Goal: Answer question/provide support: Share knowledge or assist other users

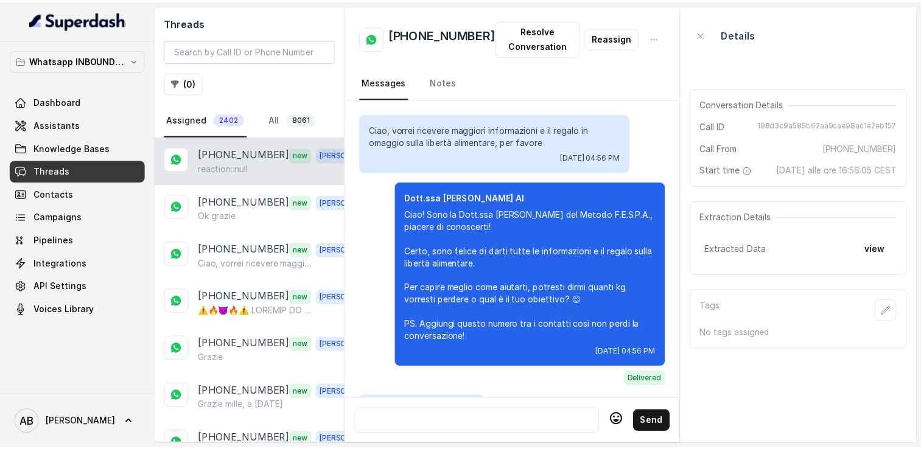
scroll to position [1598, 0]
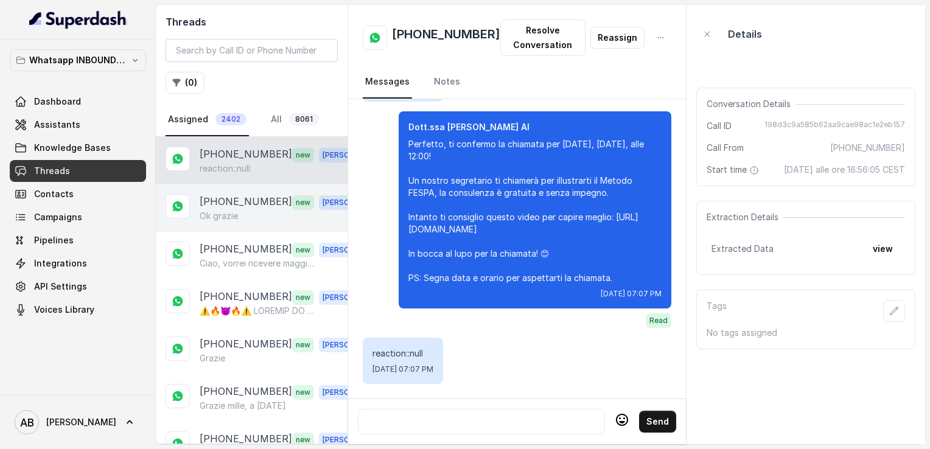
click at [223, 210] on p "Ok grazie" at bounding box center [219, 216] width 38 height 12
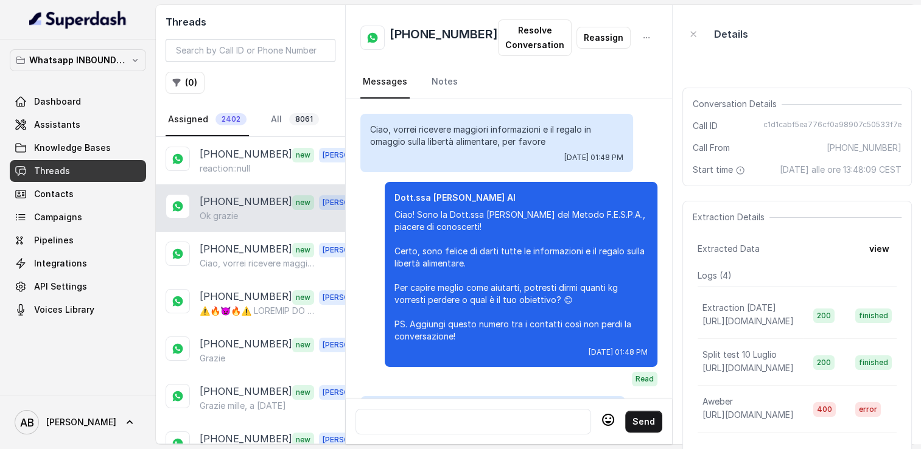
scroll to position [1242, 0]
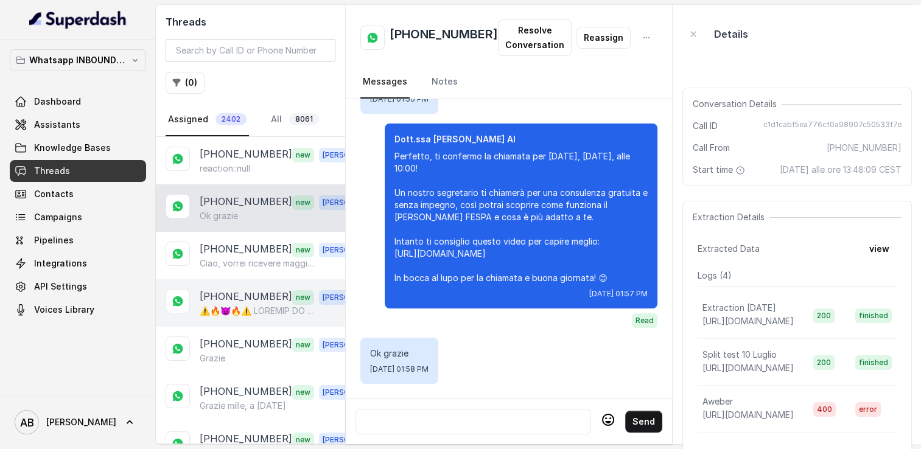
click at [244, 280] on div "+393892722343 new Alessandro" at bounding box center [250, 303] width 189 height 47
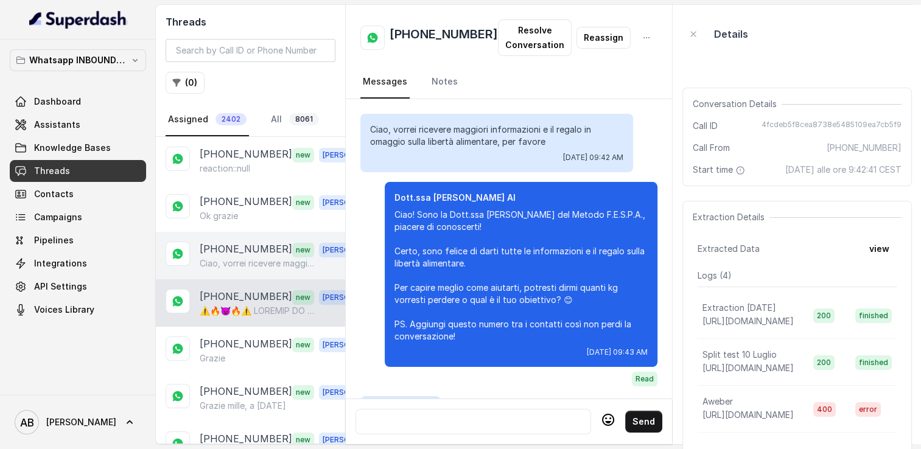
scroll to position [3554, 0]
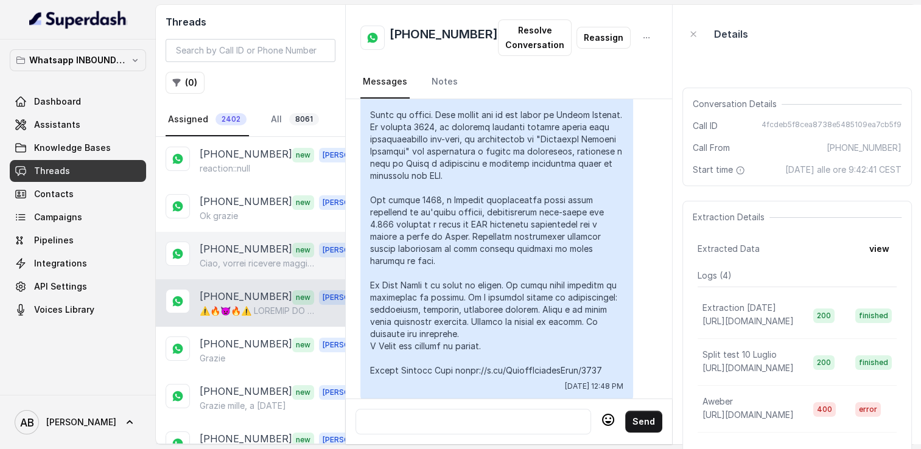
click at [250, 259] on p "Ciao, vorrei ricevere maggiori informazioni e il regalo in omaggio .Grazie" at bounding box center [258, 264] width 117 height 12
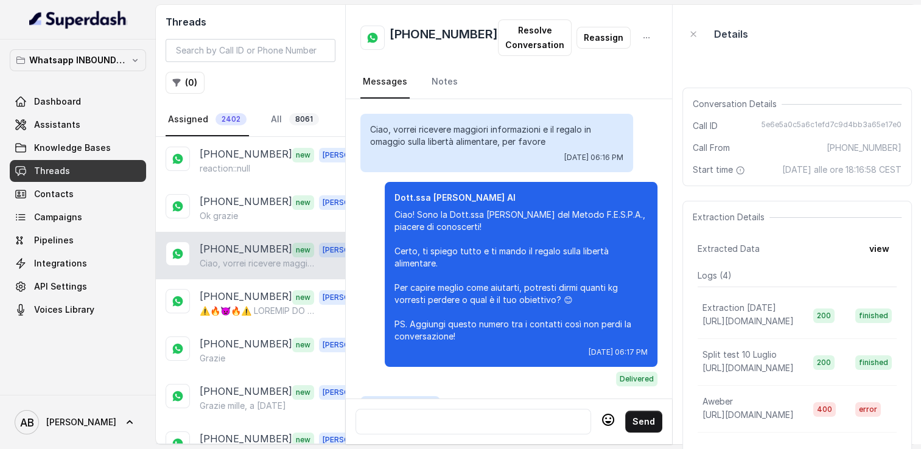
scroll to position [202, 0]
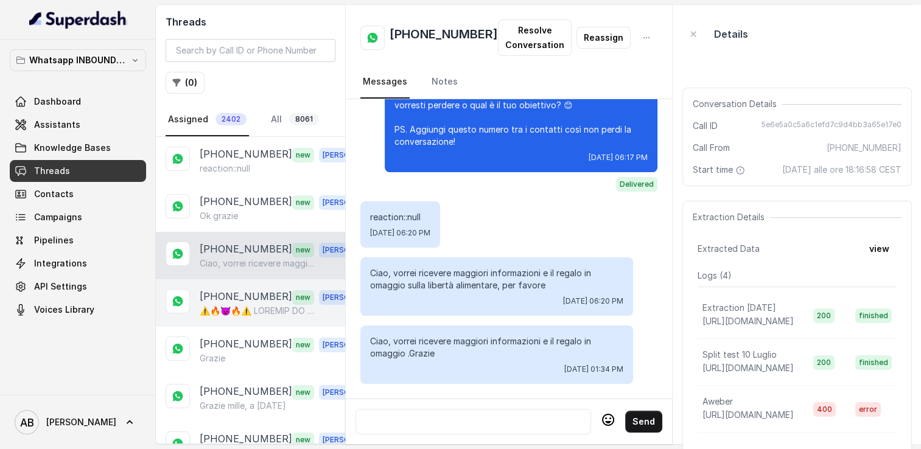
click at [255, 298] on p "[PHONE_NUMBER]" at bounding box center [246, 297] width 93 height 16
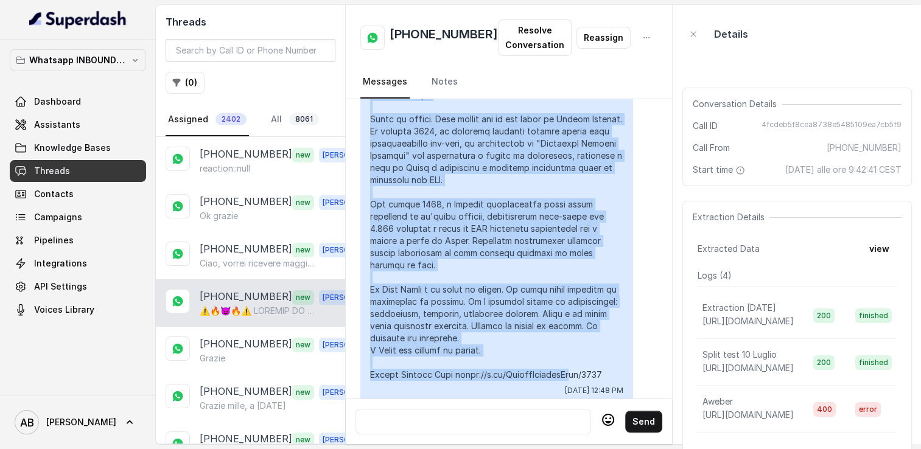
scroll to position [3554, 0]
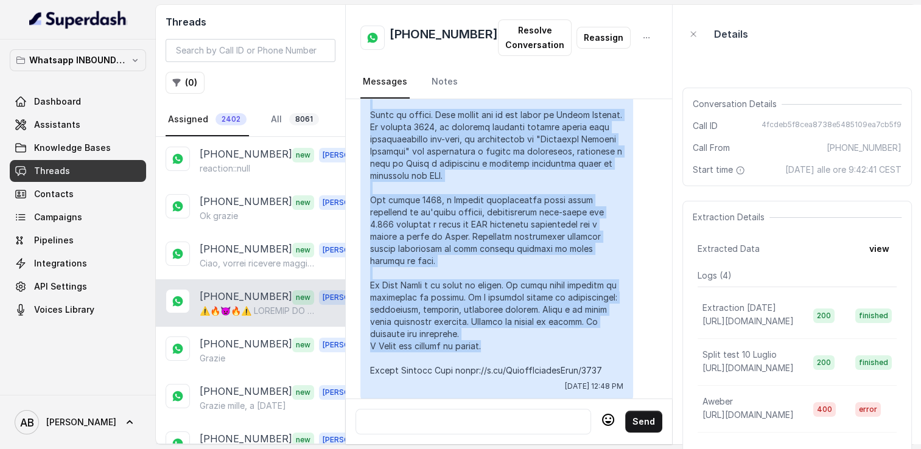
drag, startPoint x: 371, startPoint y: 272, endPoint x: 589, endPoint y: 323, distance: 224.5
copy p "WELL HA SVELATO TUTTO! BILL GATES HA CLONATO MIGLIAIA DI BAMBINI SULL'ISOLA DI …"
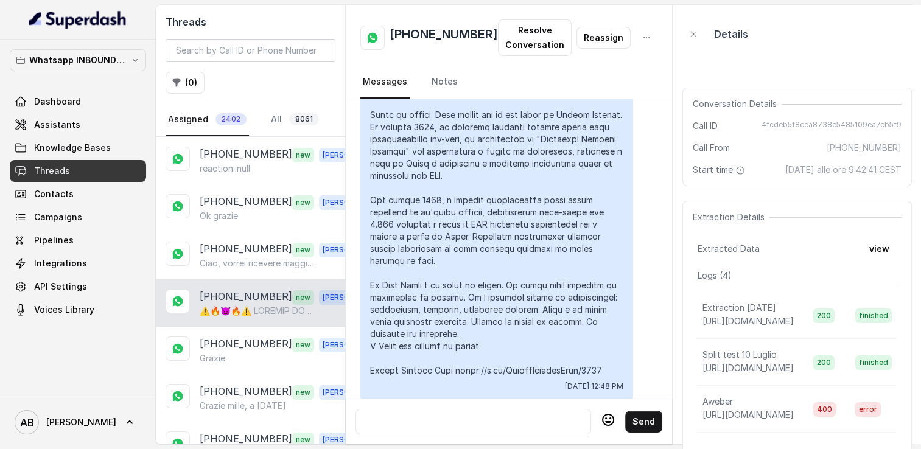
click at [477, 409] on div at bounding box center [474, 422] width 236 height 26
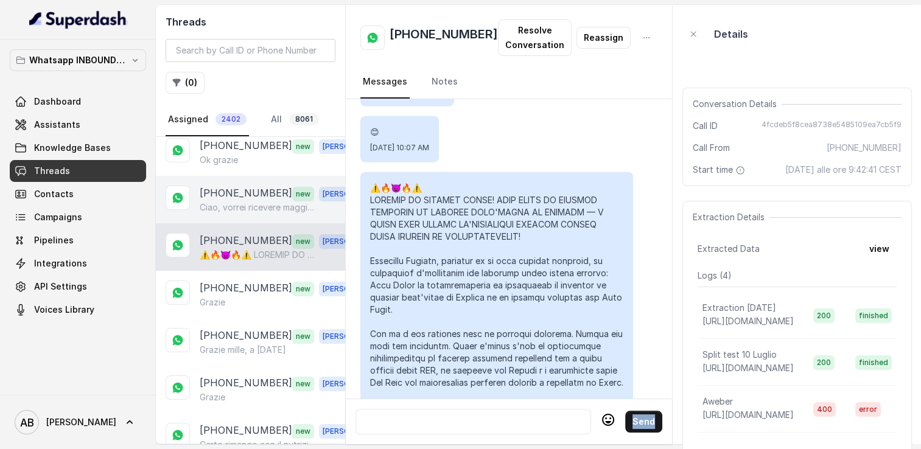
scroll to position [61, 0]
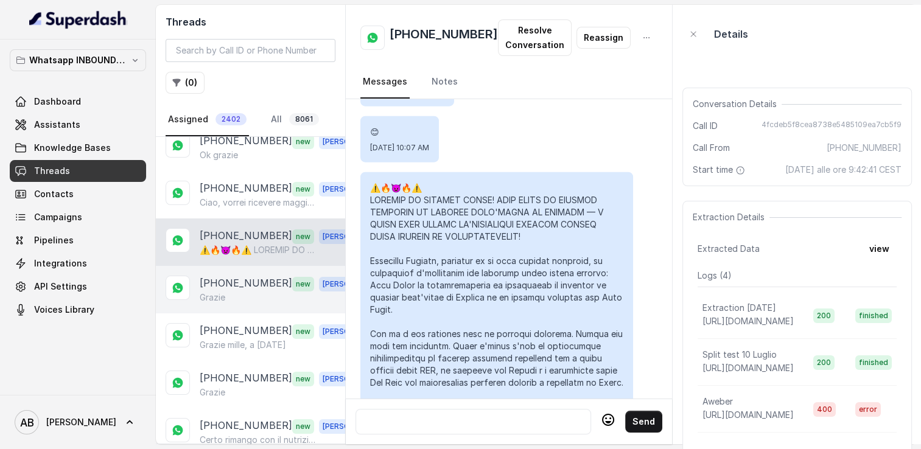
click at [214, 287] on p "[PHONE_NUMBER]" at bounding box center [246, 284] width 93 height 16
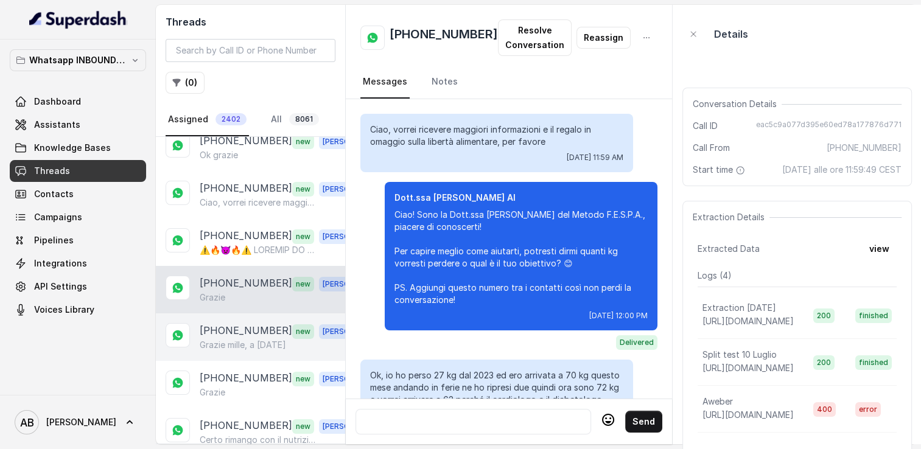
scroll to position [1198, 0]
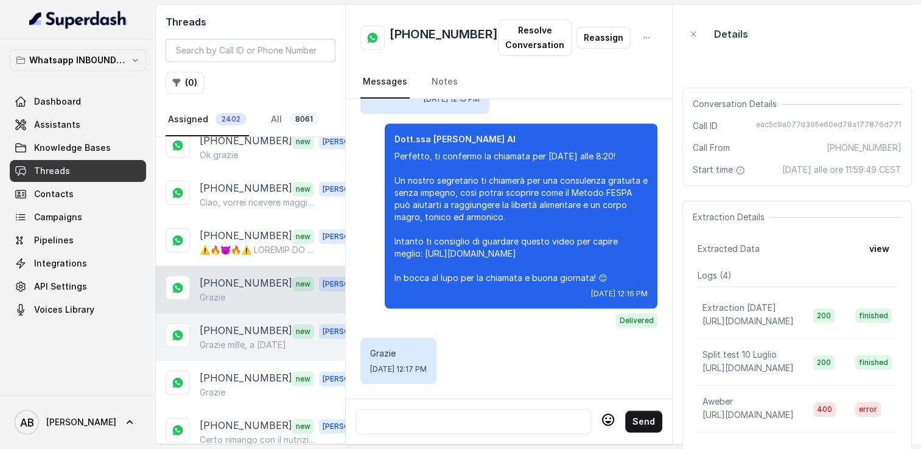
click at [222, 340] on p "Grazie mille, a [DATE]" at bounding box center [243, 345] width 86 height 12
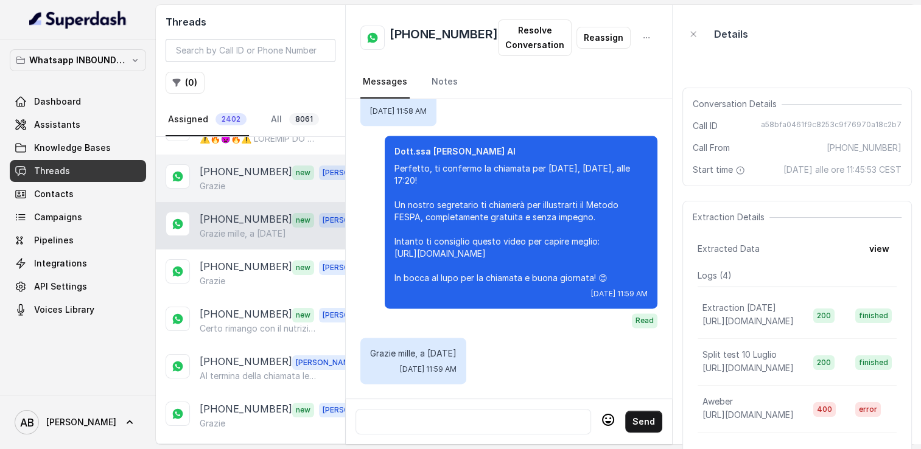
scroll to position [183, 0]
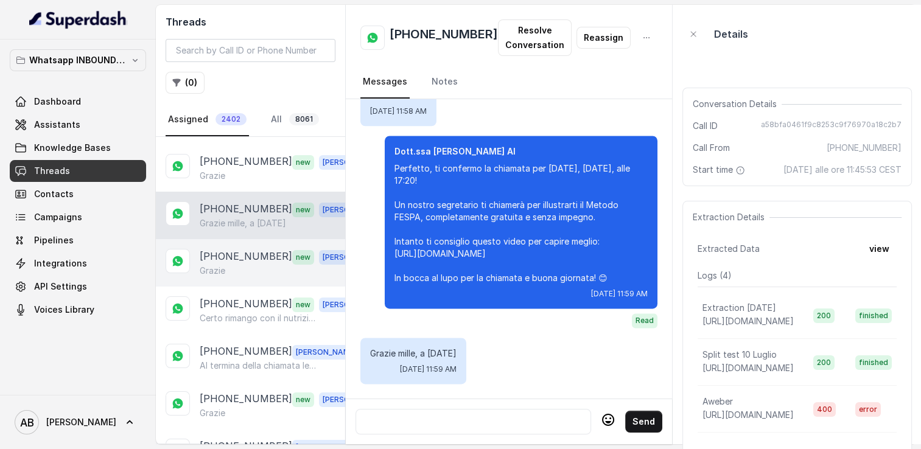
click at [224, 249] on p "[PHONE_NUMBER]" at bounding box center [246, 257] width 93 height 16
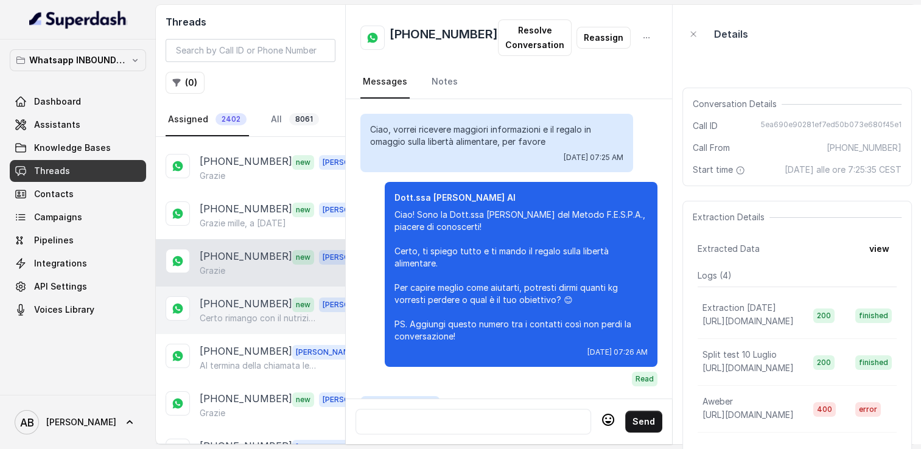
scroll to position [1785, 0]
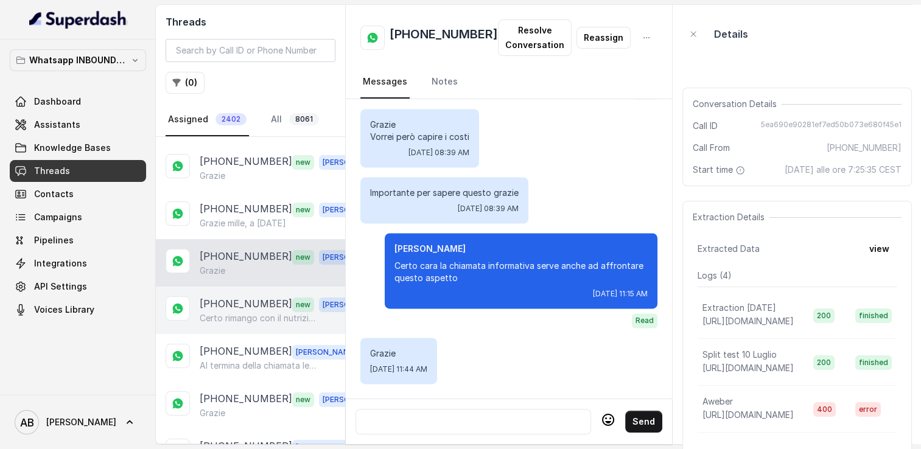
click at [245, 317] on p "Certo rimango con il nutrizionista" at bounding box center [258, 318] width 117 height 12
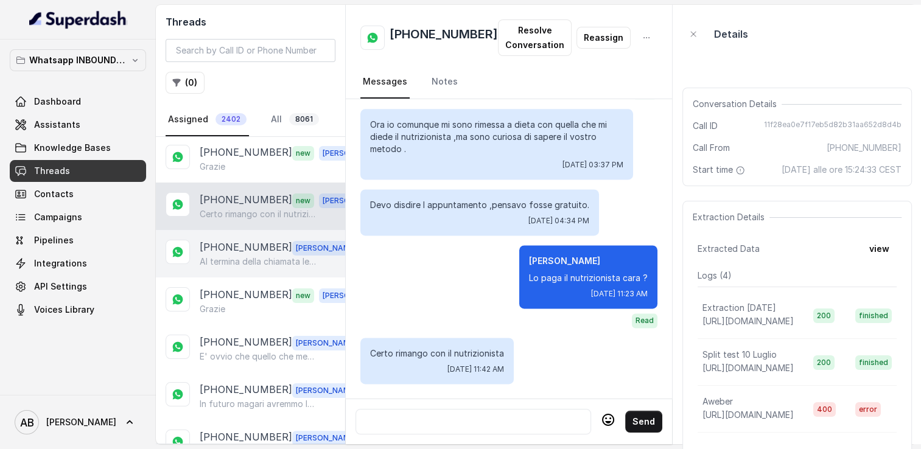
scroll to position [304, 0]
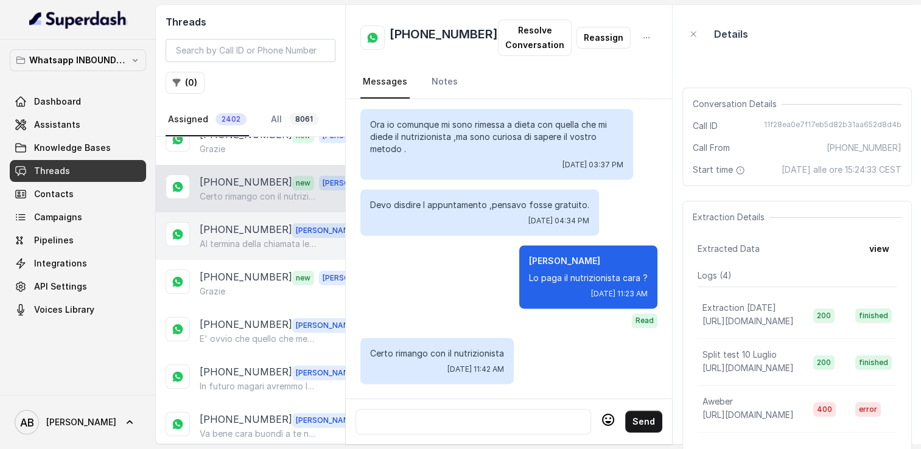
click at [244, 222] on p "[PHONE_NUMBER]" at bounding box center [246, 230] width 93 height 16
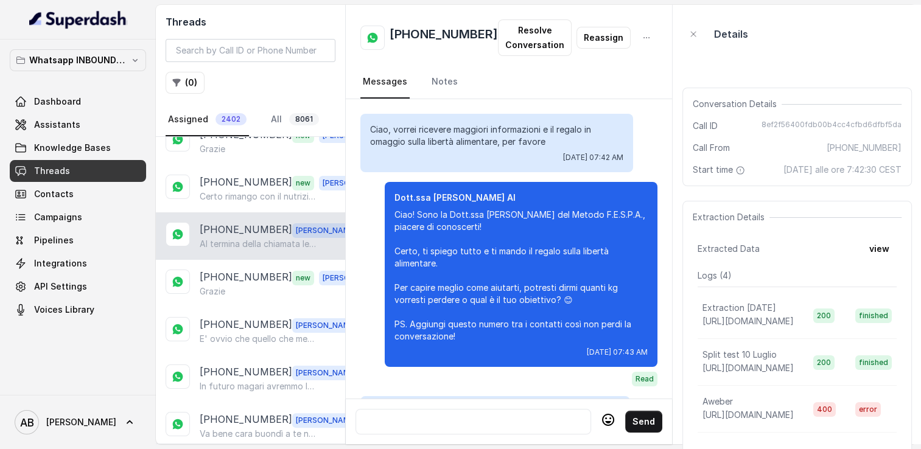
scroll to position [1790, 0]
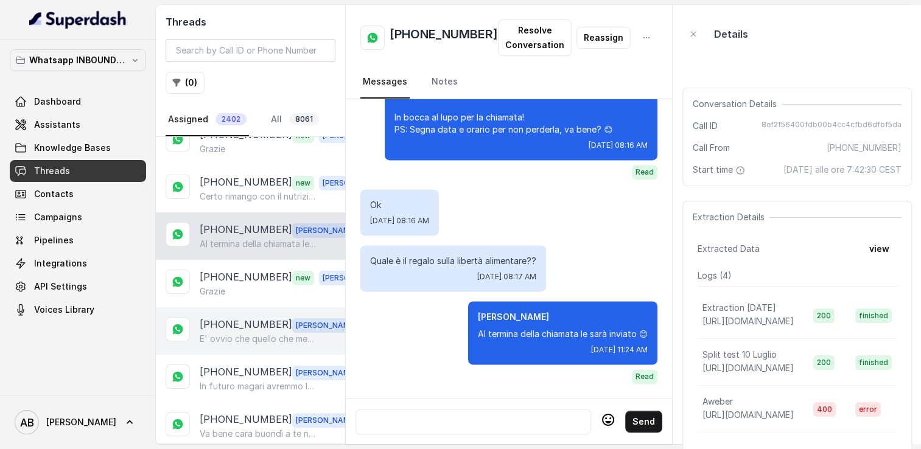
click at [257, 309] on div "[PHONE_NUMBER] [PERSON_NAME] E' ovvio che quello che mettiamo a disposizione in…" at bounding box center [250, 331] width 189 height 47
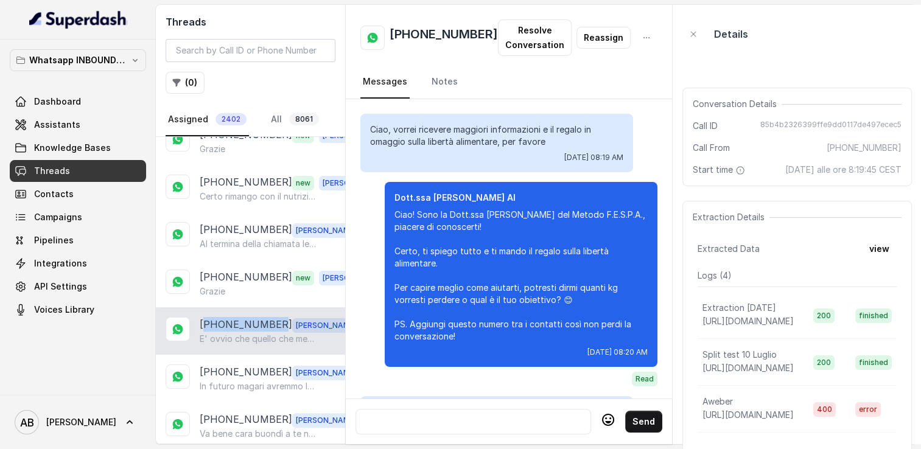
click at [257, 309] on div "[PHONE_NUMBER] [PERSON_NAME] E' ovvio che quello che mettiamo a disposizione in…" at bounding box center [250, 331] width 189 height 47
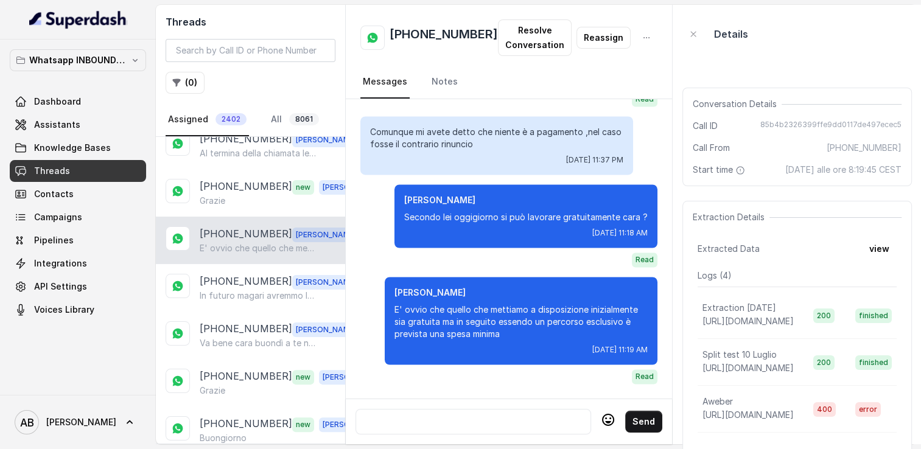
scroll to position [423, 0]
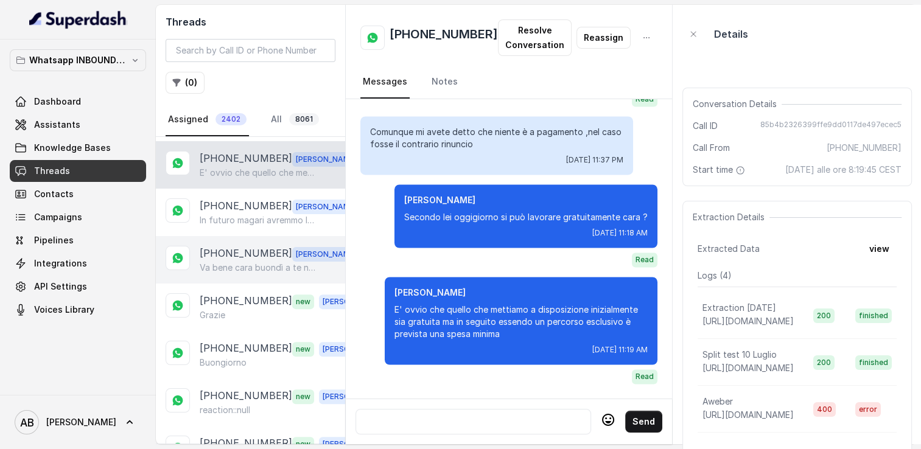
click at [270, 267] on div "[PHONE_NUMBER] [PERSON_NAME] bene cara buondì a te non preoccuparti , quando sa…" at bounding box center [250, 259] width 189 height 47
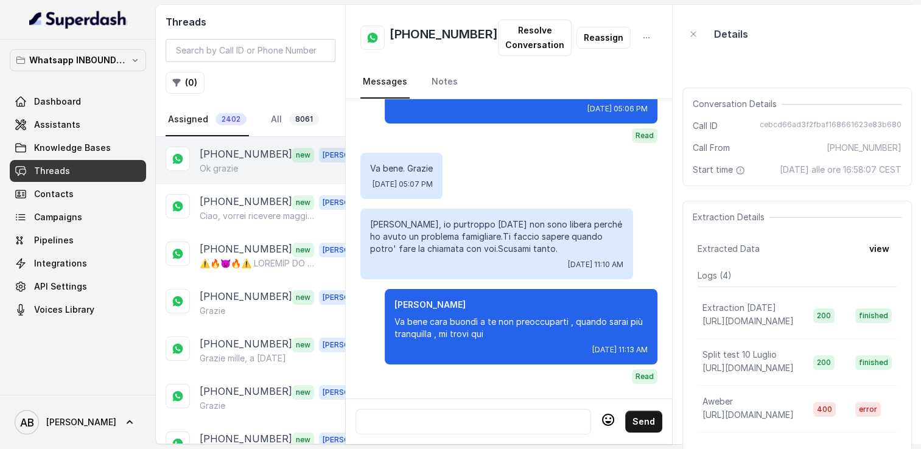
click at [241, 169] on div "Ok grazie" at bounding box center [285, 169] width 170 height 12
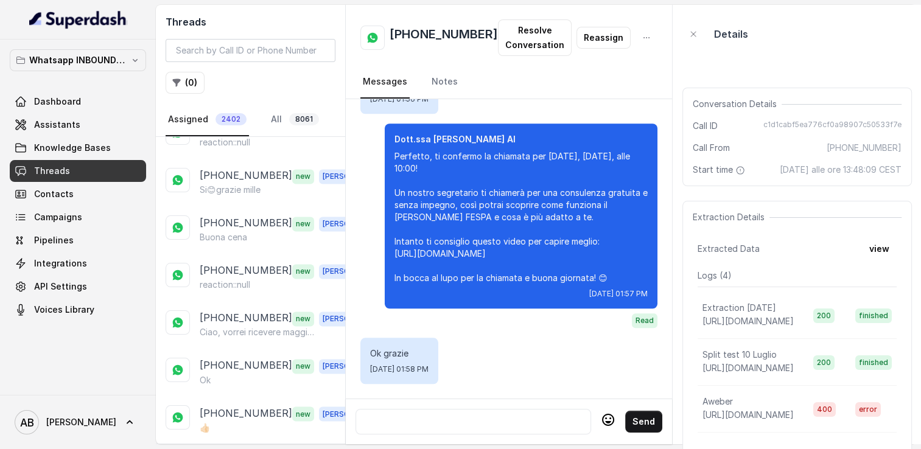
scroll to position [2076, 0]
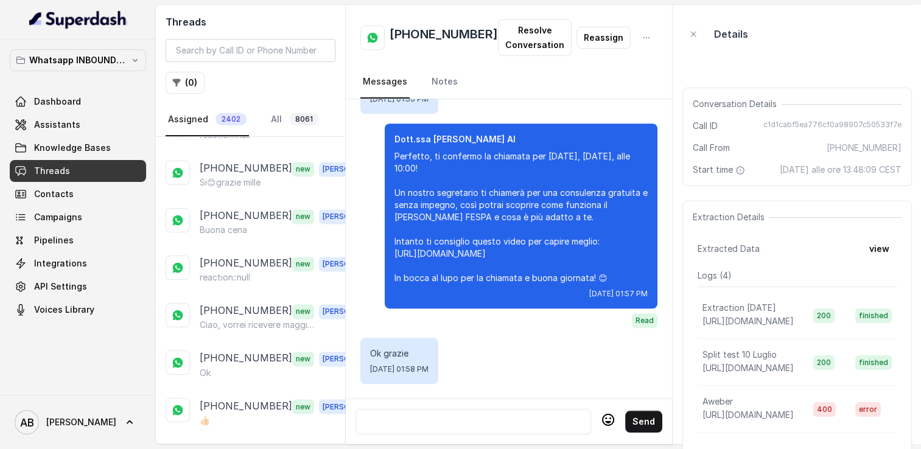
click at [245, 446] on p "Load more conversations" at bounding box center [250, 453] width 119 height 15
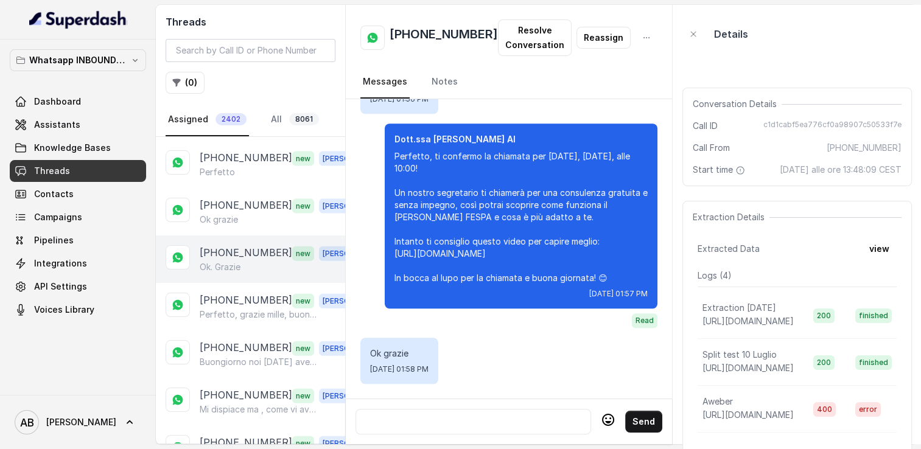
scroll to position [2807, 0]
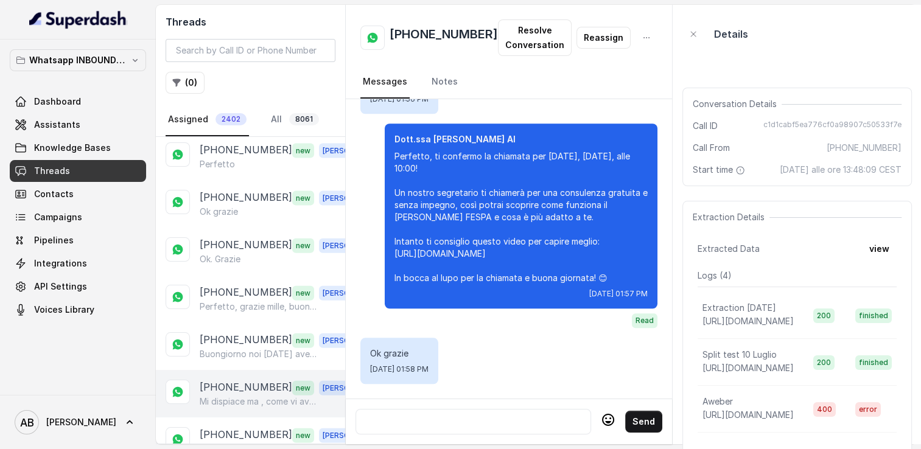
click at [255, 380] on p "[PHONE_NUMBER]" at bounding box center [246, 388] width 93 height 16
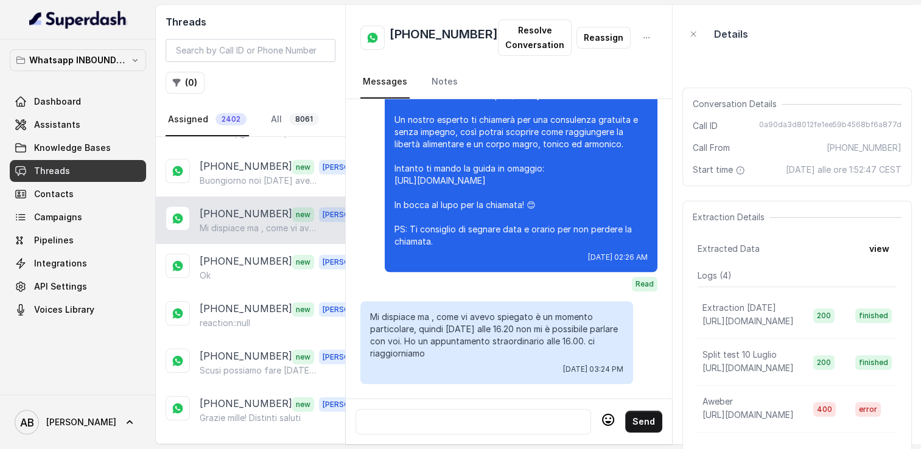
scroll to position [3005, 0]
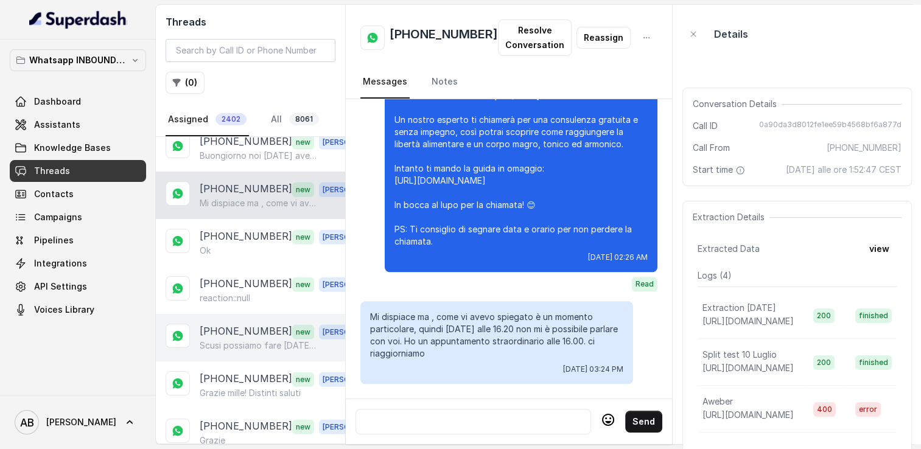
click at [248, 340] on p "Scusi possiamo fare [DATE] pom xche [DATE] sono bloccata al lavoro e non posso …" at bounding box center [258, 346] width 117 height 12
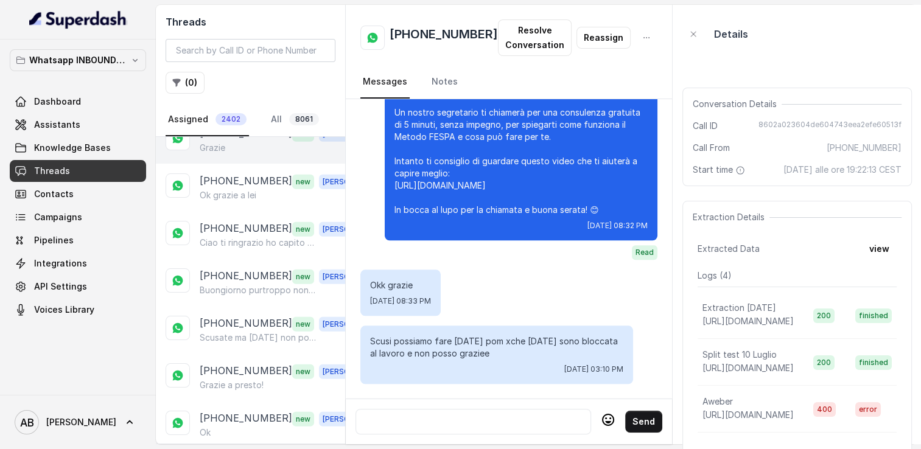
scroll to position [3310, 0]
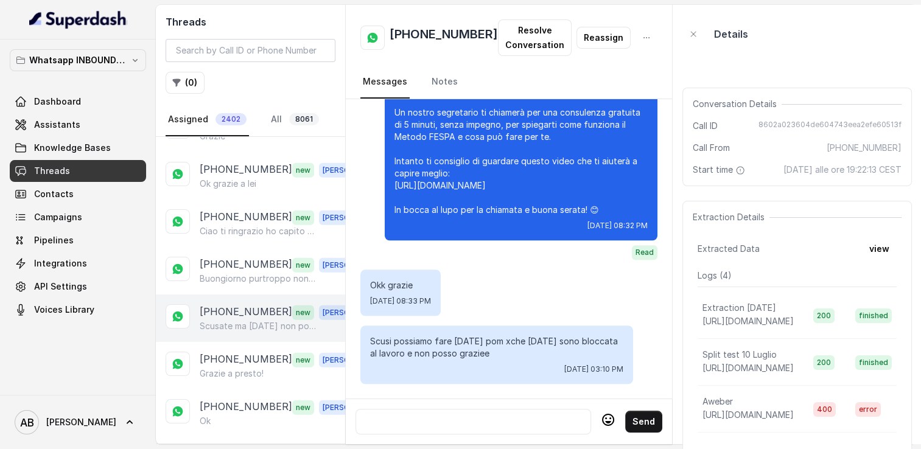
click at [231, 304] on p "[PHONE_NUMBER]" at bounding box center [246, 312] width 93 height 16
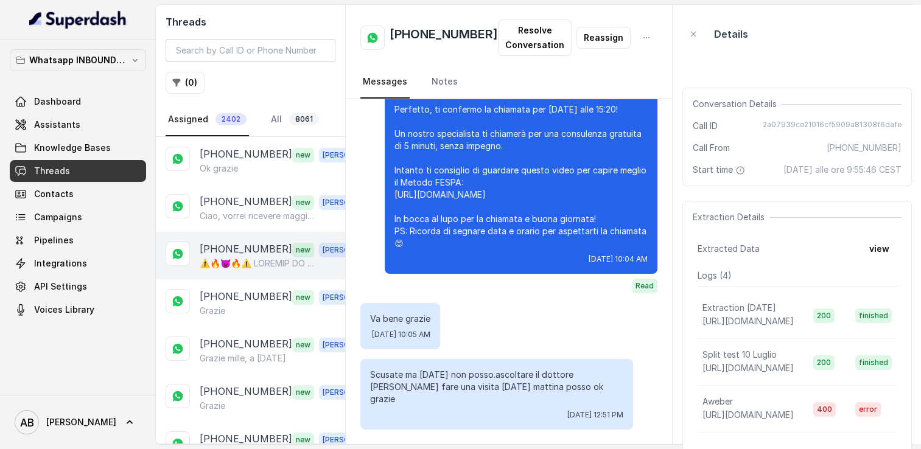
click at [236, 259] on p at bounding box center [258, 264] width 117 height 12
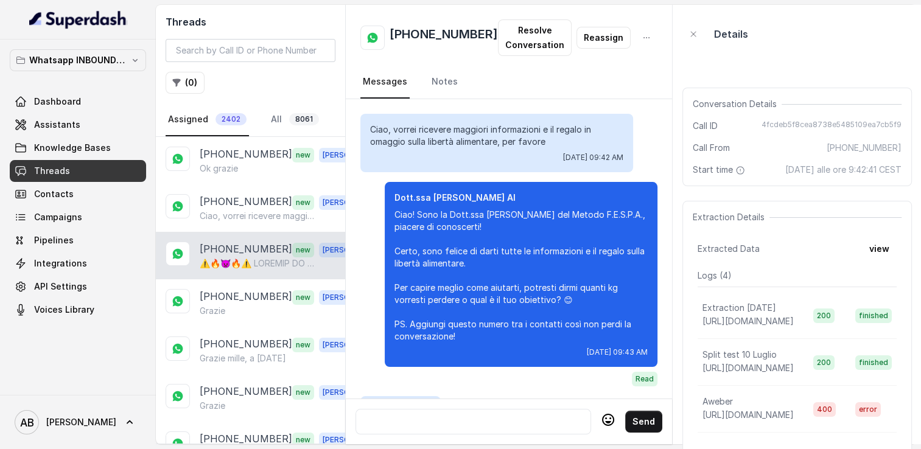
scroll to position [3554, 0]
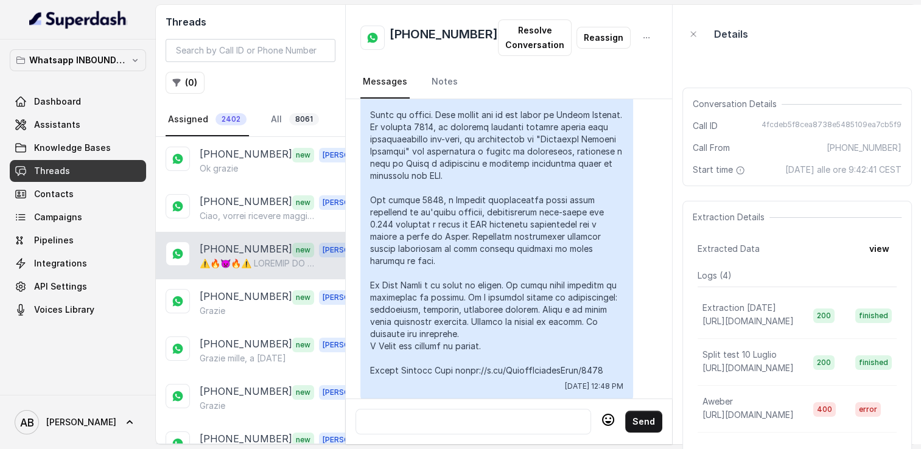
click at [423, 35] on h2 "[PHONE_NUMBER]" at bounding box center [444, 38] width 108 height 24
copy h2 "[PHONE_NUMBER]"
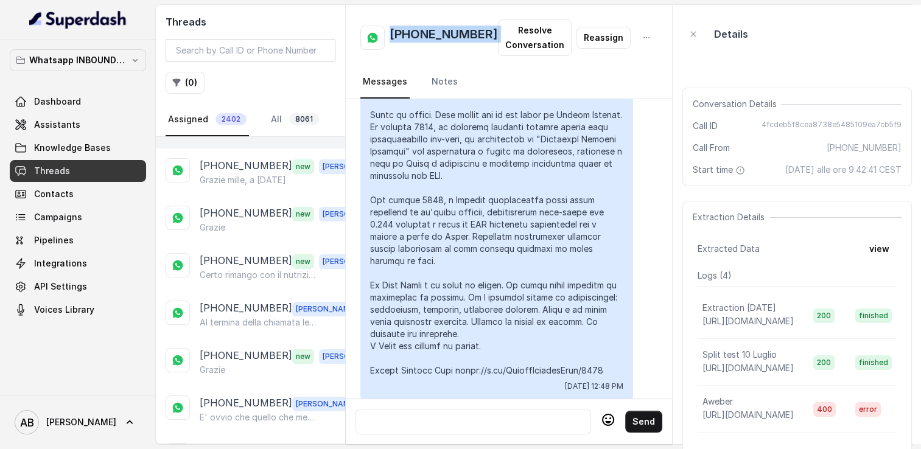
scroll to position [183, 0]
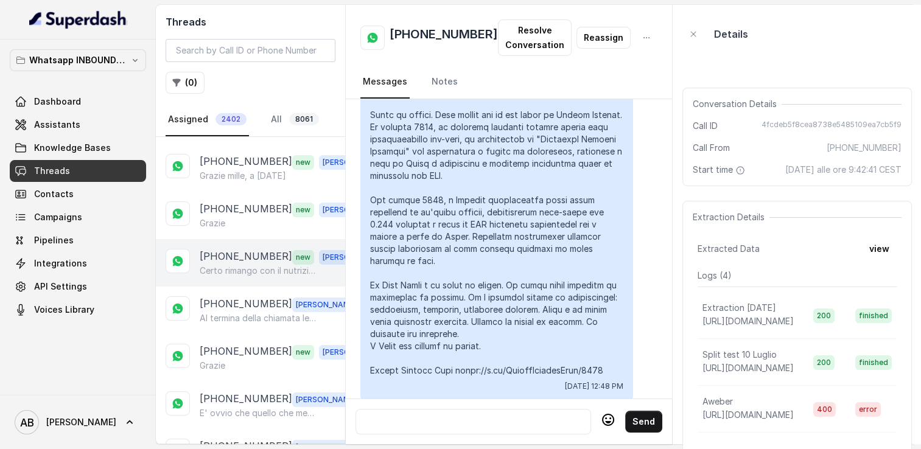
click at [245, 272] on p "Certo rimango con il nutrizionista" at bounding box center [258, 271] width 117 height 12
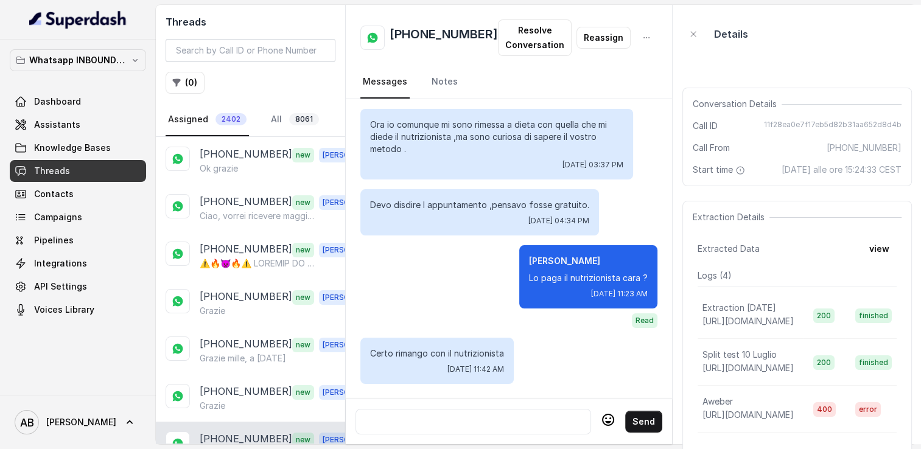
click at [470, 416] on div at bounding box center [473, 422] width 225 height 15
click at [605, 421] on icon at bounding box center [608, 422] width 6 height 2
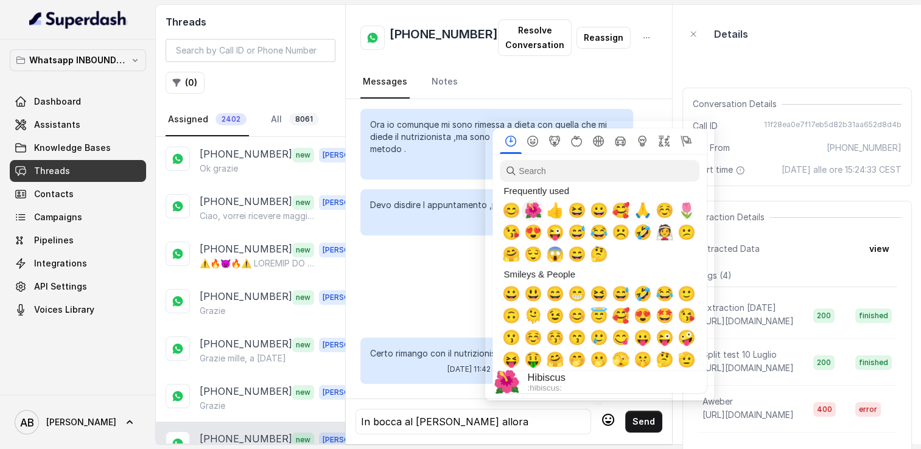
click at [535, 219] on span "🌺" at bounding box center [533, 210] width 18 height 17
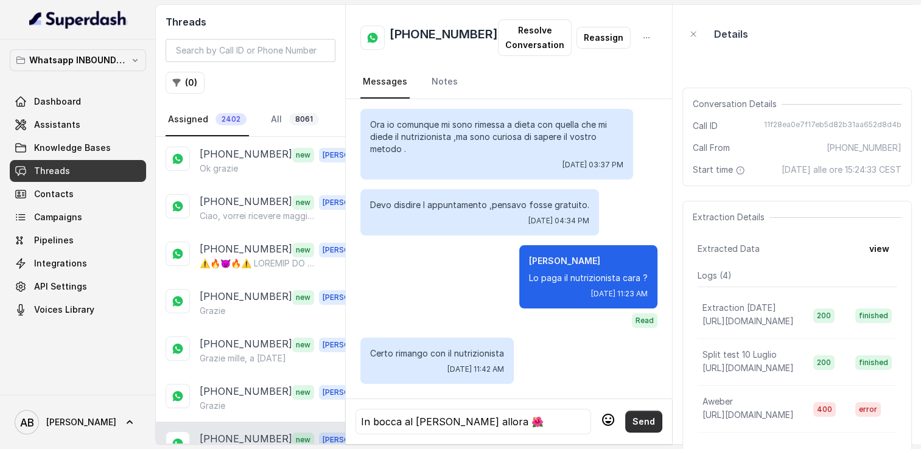
click at [638, 423] on button "Send" at bounding box center [643, 422] width 37 height 22
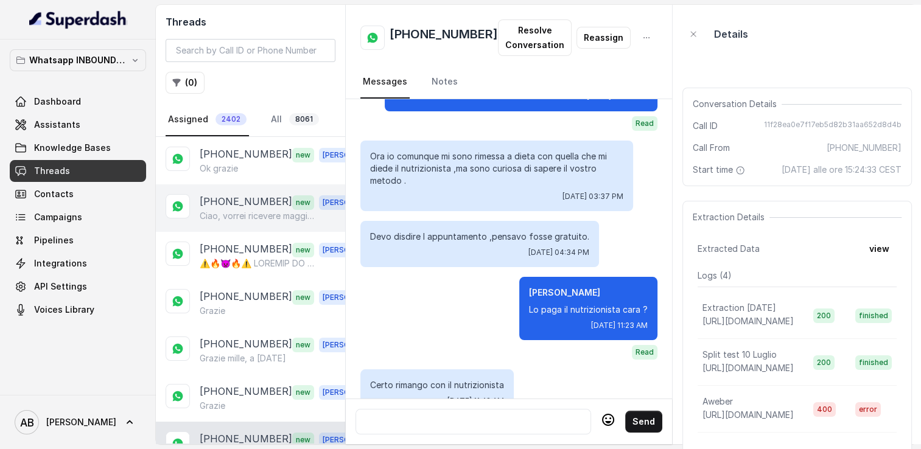
scroll to position [1405, 0]
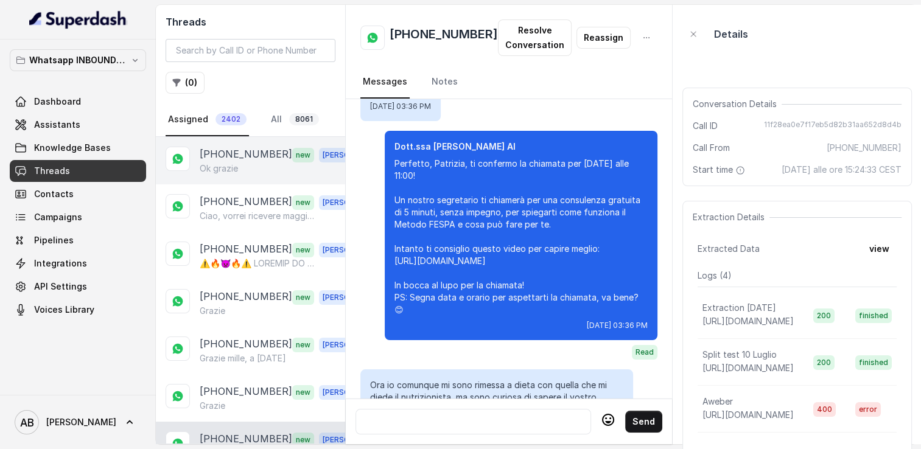
click at [230, 177] on div "[PHONE_NUMBER] new [PERSON_NAME] grazie" at bounding box center [250, 160] width 189 height 47
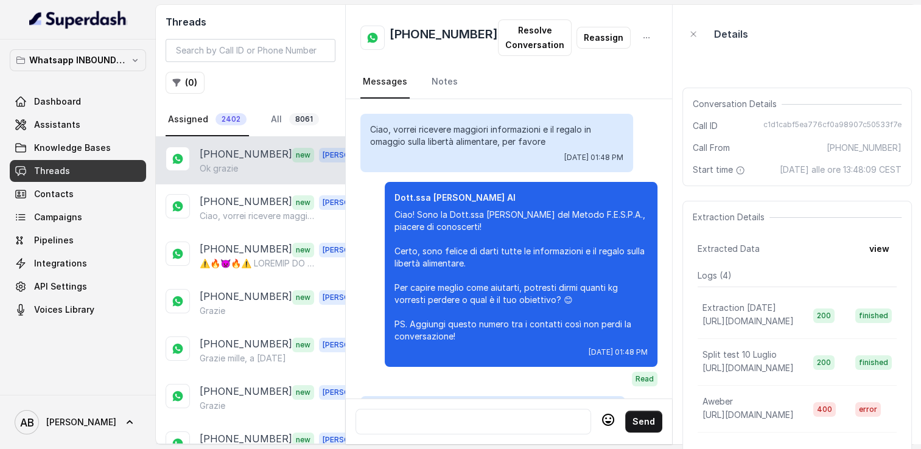
scroll to position [1242, 0]
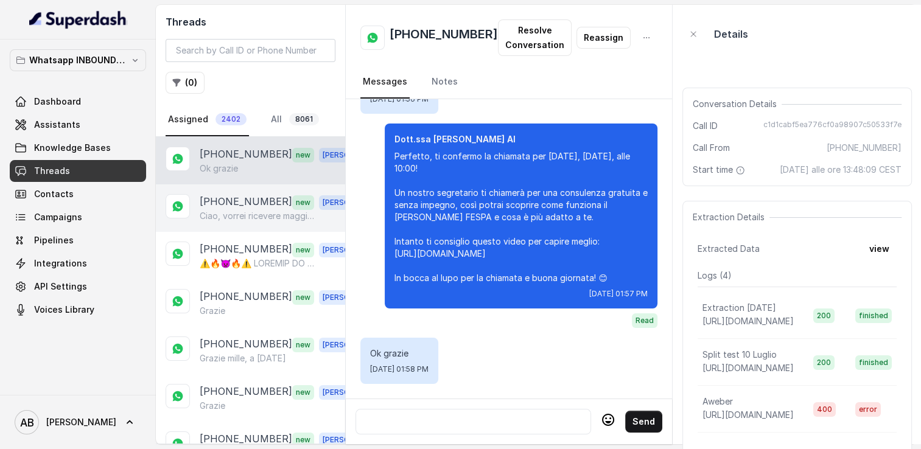
click at [246, 206] on p "[PHONE_NUMBER]" at bounding box center [246, 202] width 93 height 16
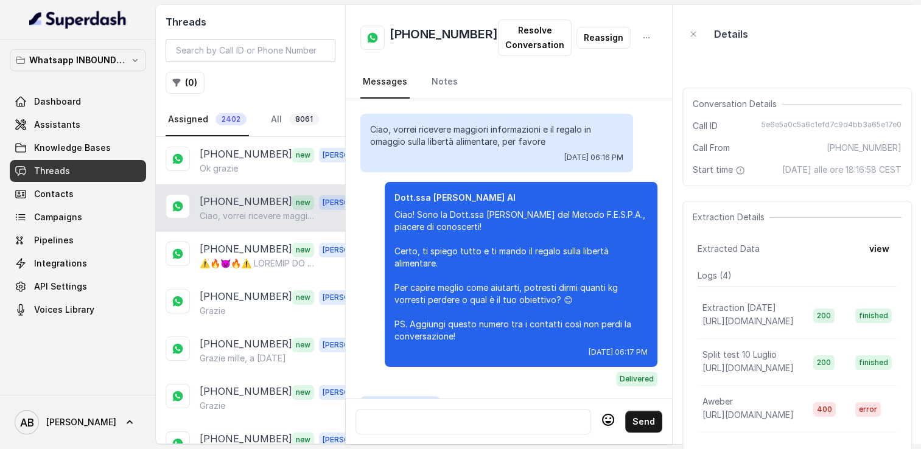
scroll to position [202, 0]
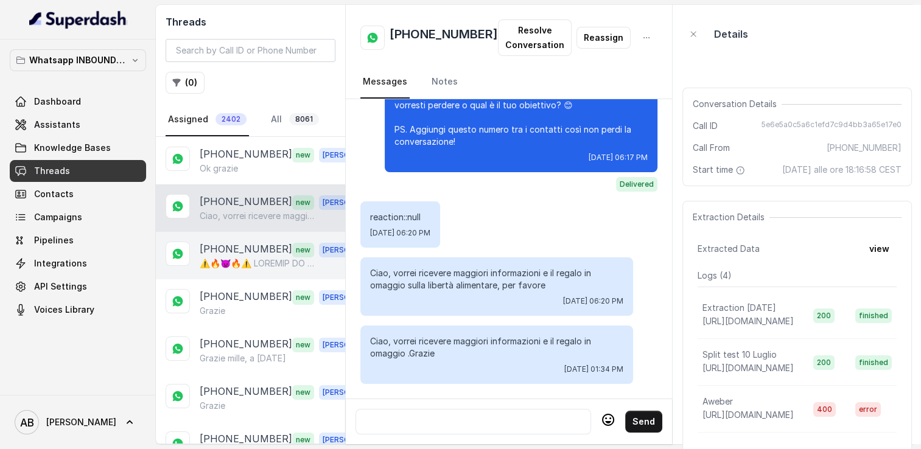
click at [227, 242] on p "[PHONE_NUMBER]" at bounding box center [246, 250] width 93 height 16
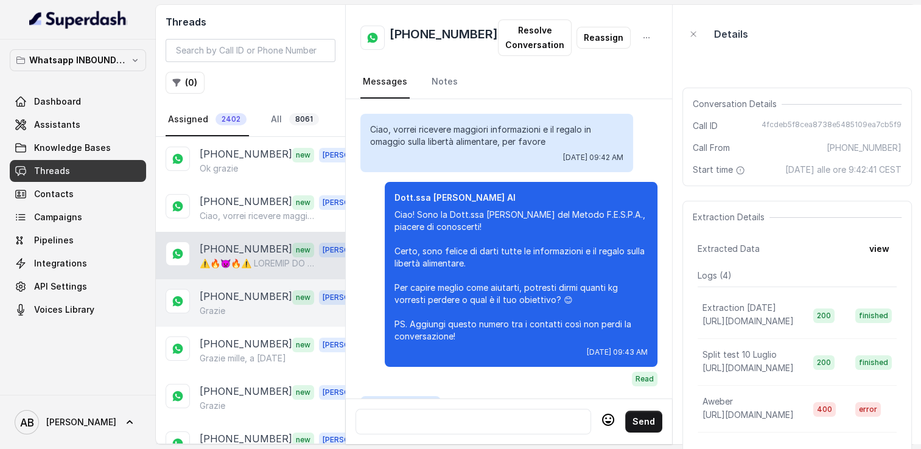
scroll to position [3554, 0]
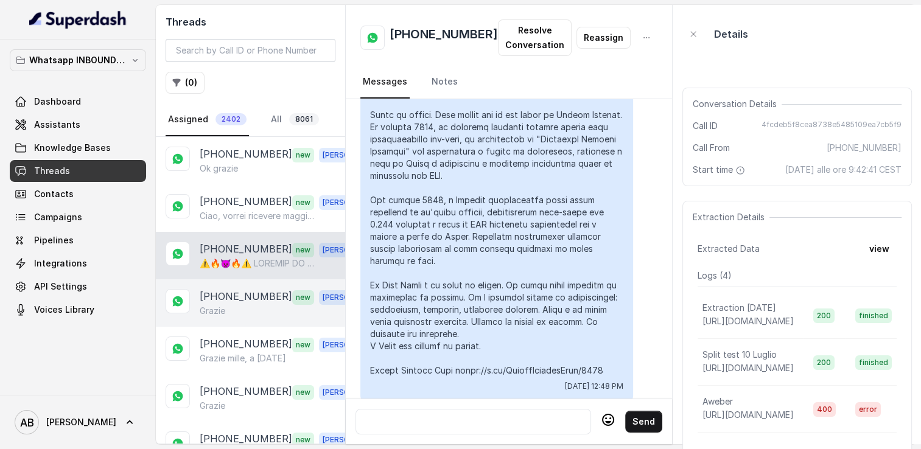
click at [231, 301] on p "[PHONE_NUMBER]" at bounding box center [246, 297] width 93 height 16
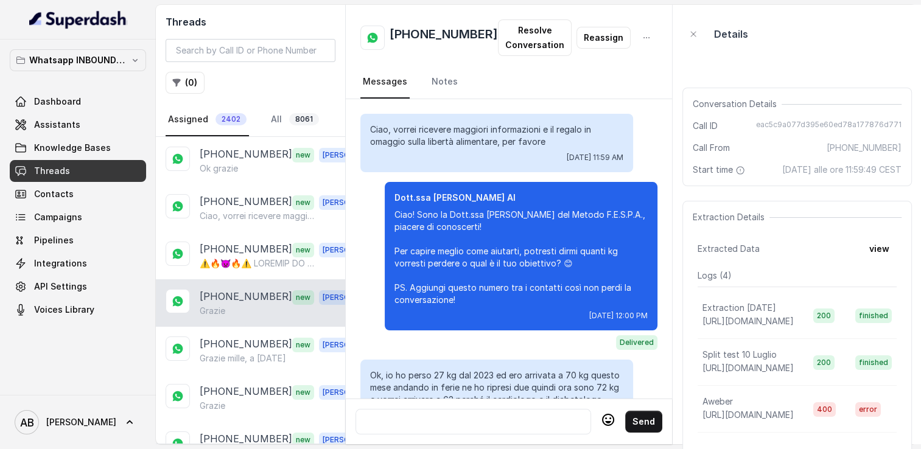
scroll to position [1198, 0]
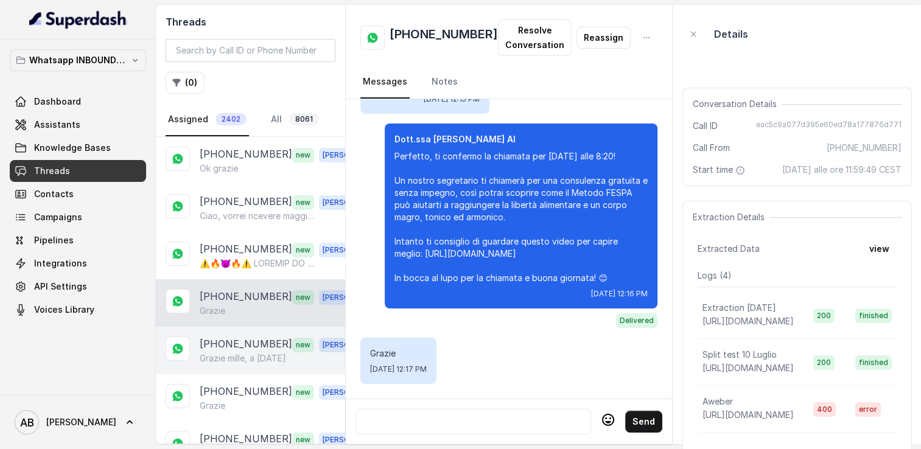
click at [250, 369] on div "[PHONE_NUMBER] new [PERSON_NAME], a [DATE]" at bounding box center [250, 350] width 189 height 47
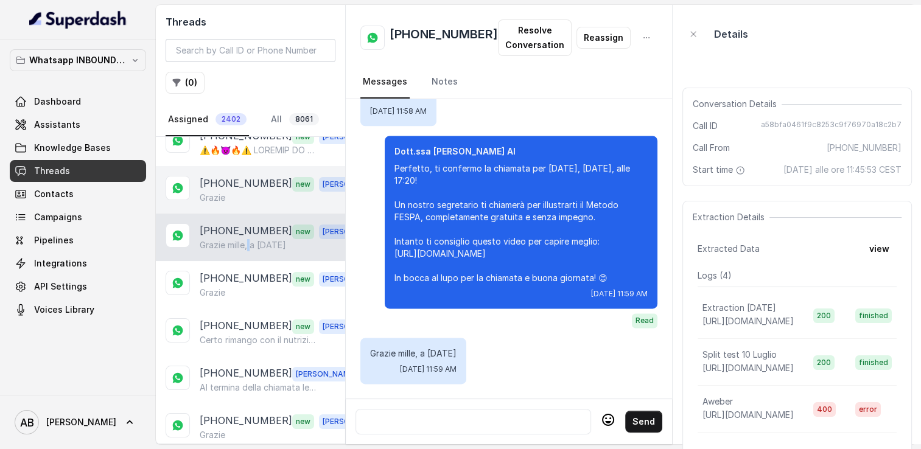
scroll to position [122, 0]
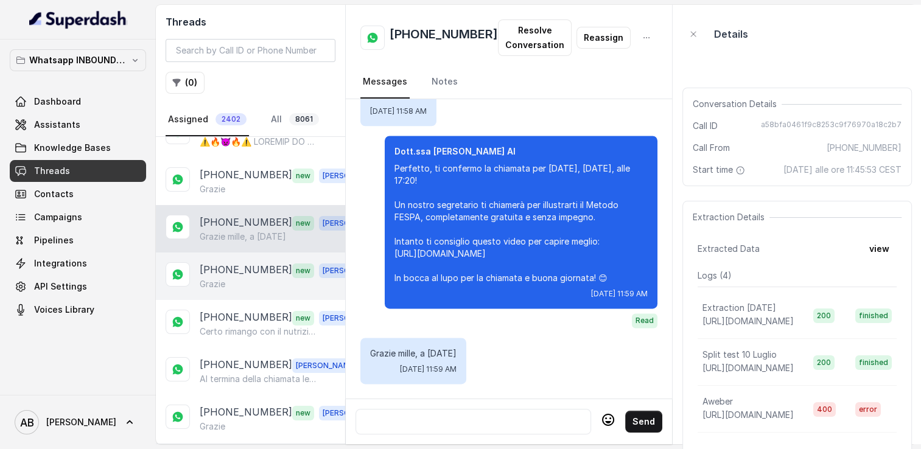
click at [253, 286] on div "[PHONE_NUMBER] new [PERSON_NAME]" at bounding box center [250, 276] width 189 height 47
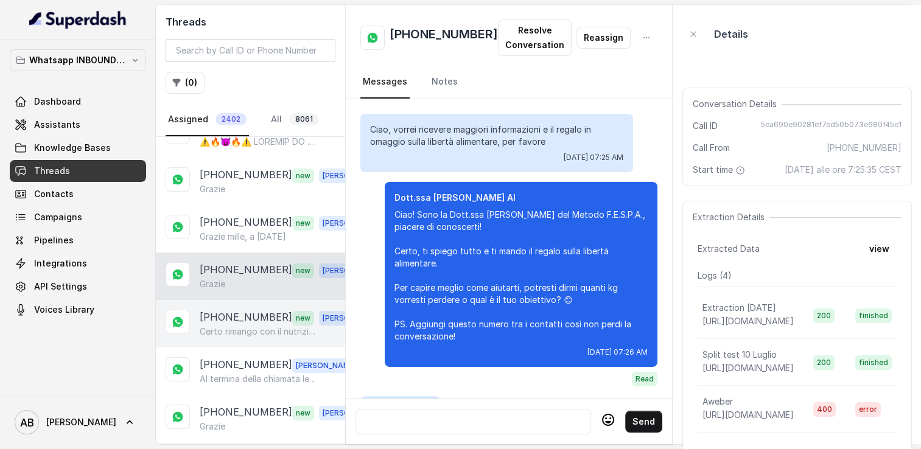
scroll to position [1785, 0]
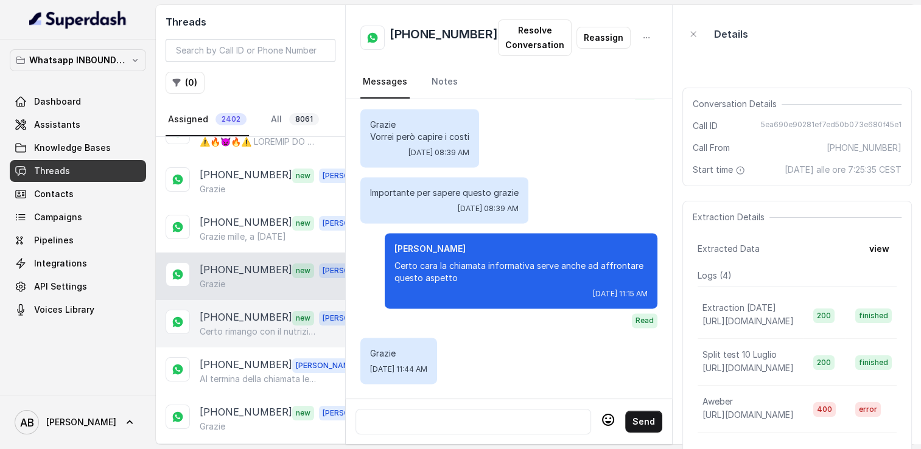
click at [249, 311] on p "[PHONE_NUMBER]" at bounding box center [246, 318] width 93 height 16
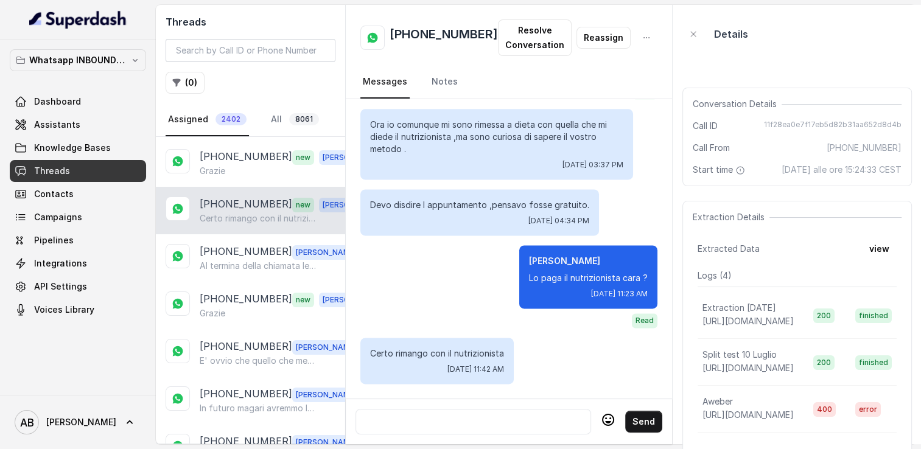
scroll to position [244, 0]
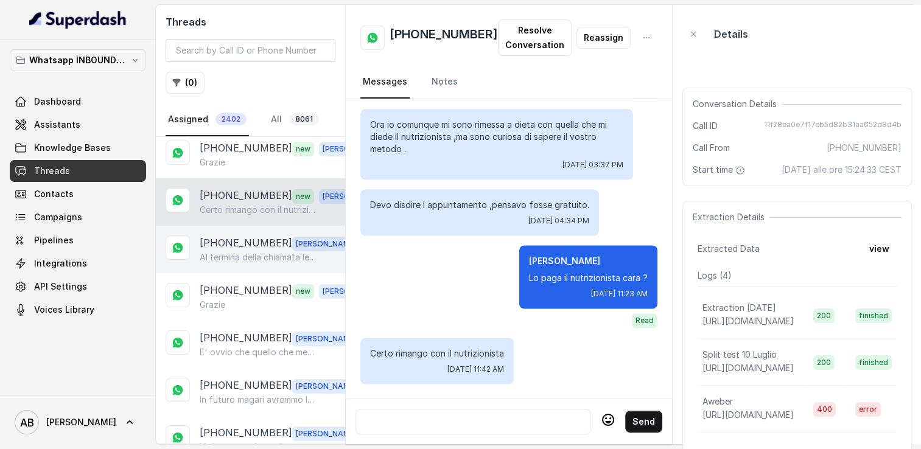
click at [258, 255] on p "Al termina della chiamata le sarà inviato 😊" at bounding box center [258, 257] width 117 height 12
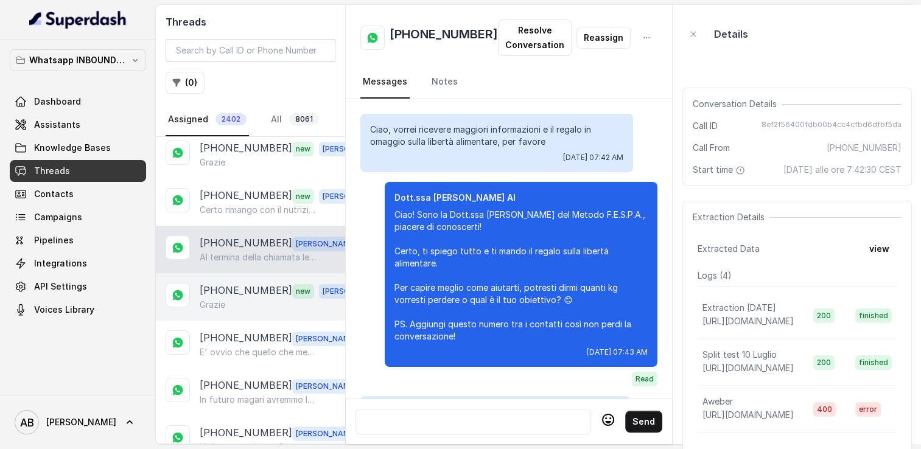
scroll to position [1790, 0]
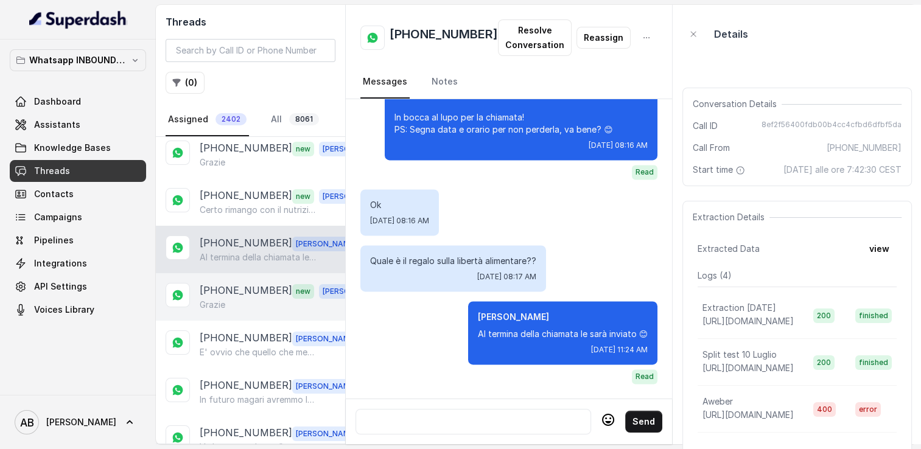
click at [249, 284] on p "[PHONE_NUMBER]" at bounding box center [246, 291] width 93 height 16
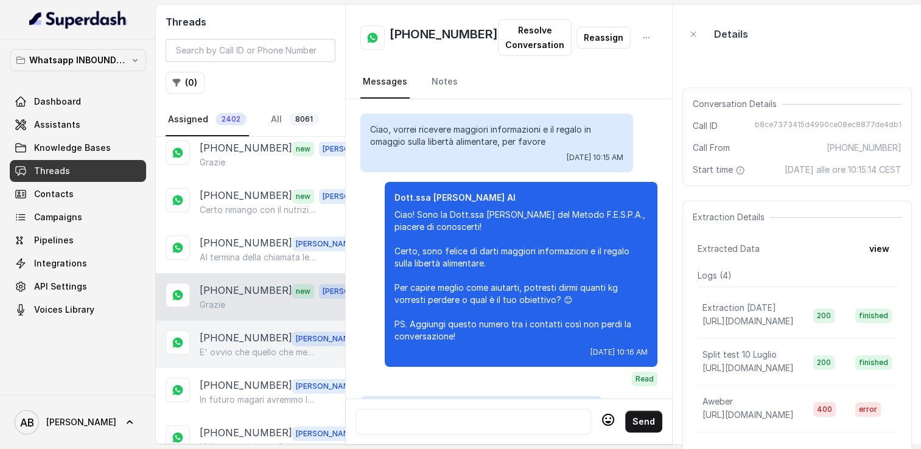
scroll to position [1359, 0]
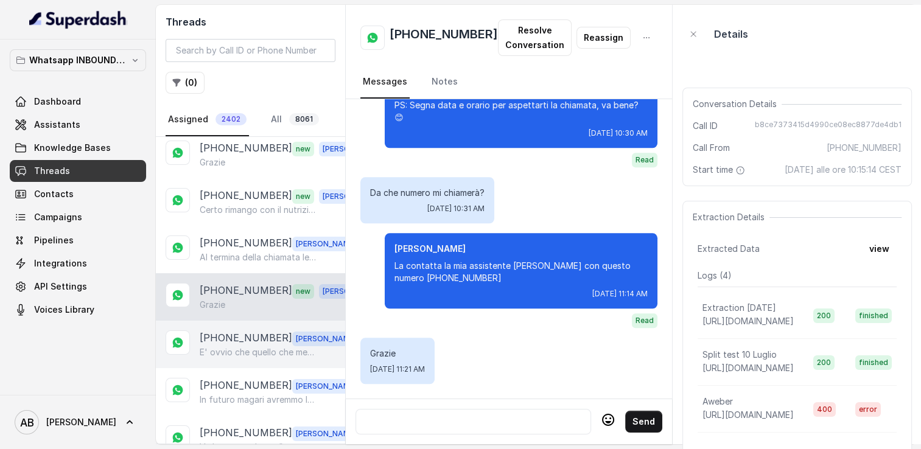
click at [251, 321] on div "[PHONE_NUMBER] [PERSON_NAME] E' ovvio che quello che mettiamo a disposizione in…" at bounding box center [250, 344] width 189 height 47
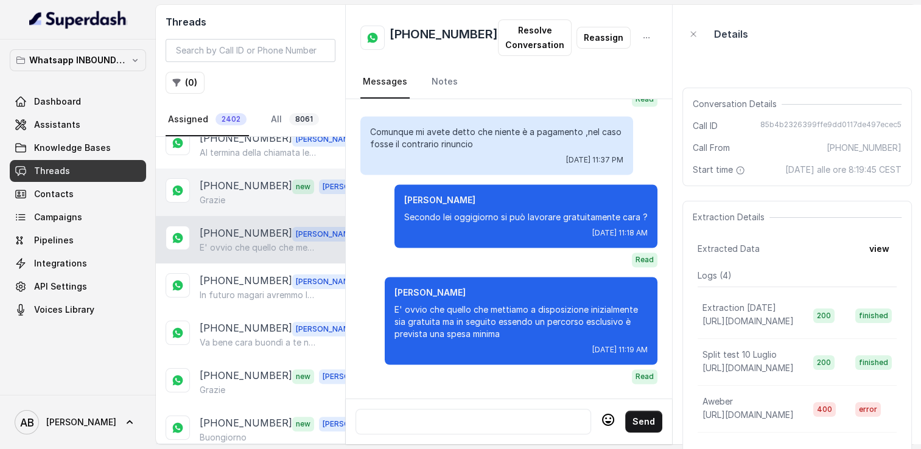
scroll to position [365, 0]
